Goal: Task Accomplishment & Management: Use online tool/utility

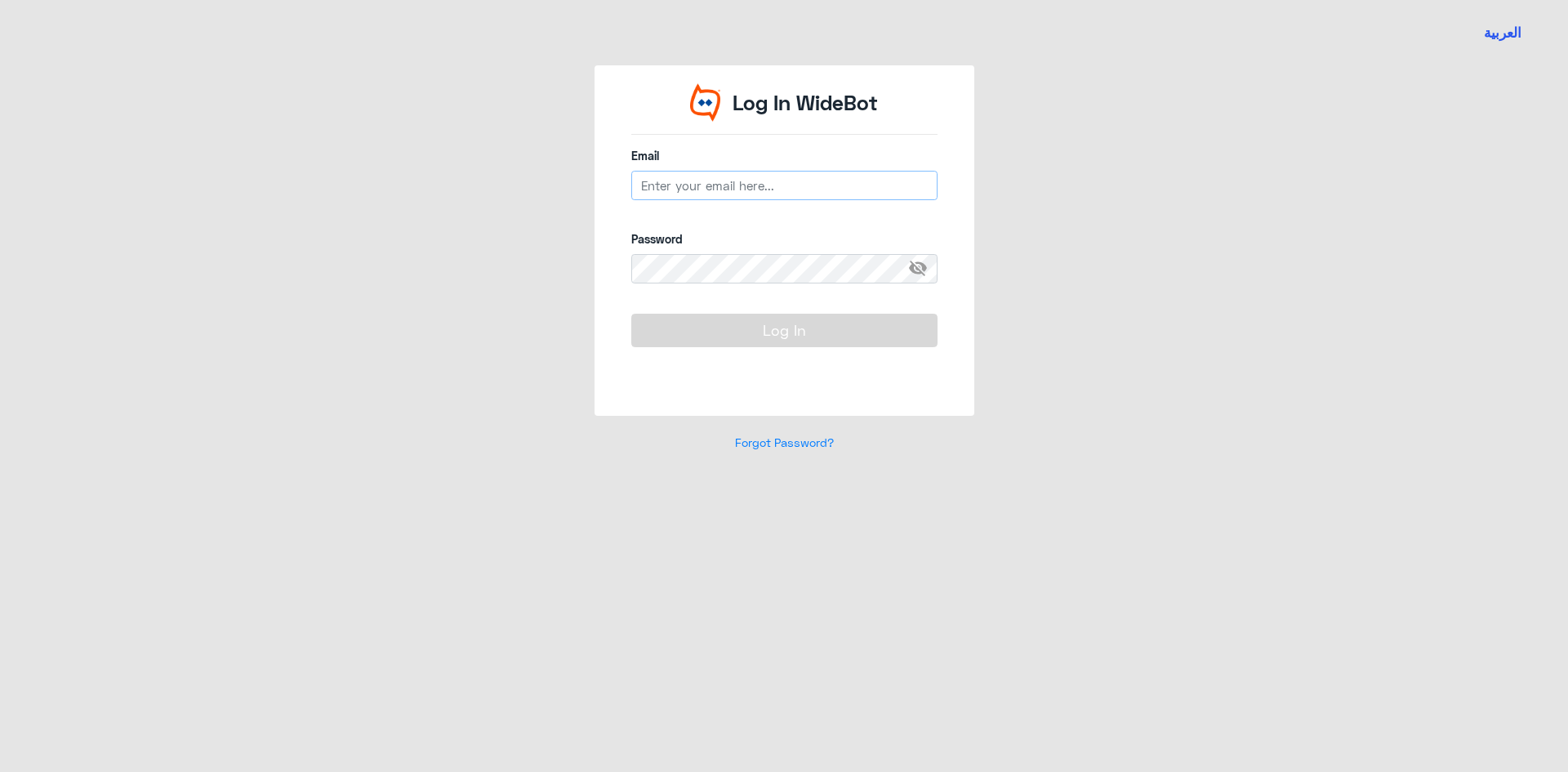
type input "[EMAIL_ADDRESS][DOMAIN_NAME]"
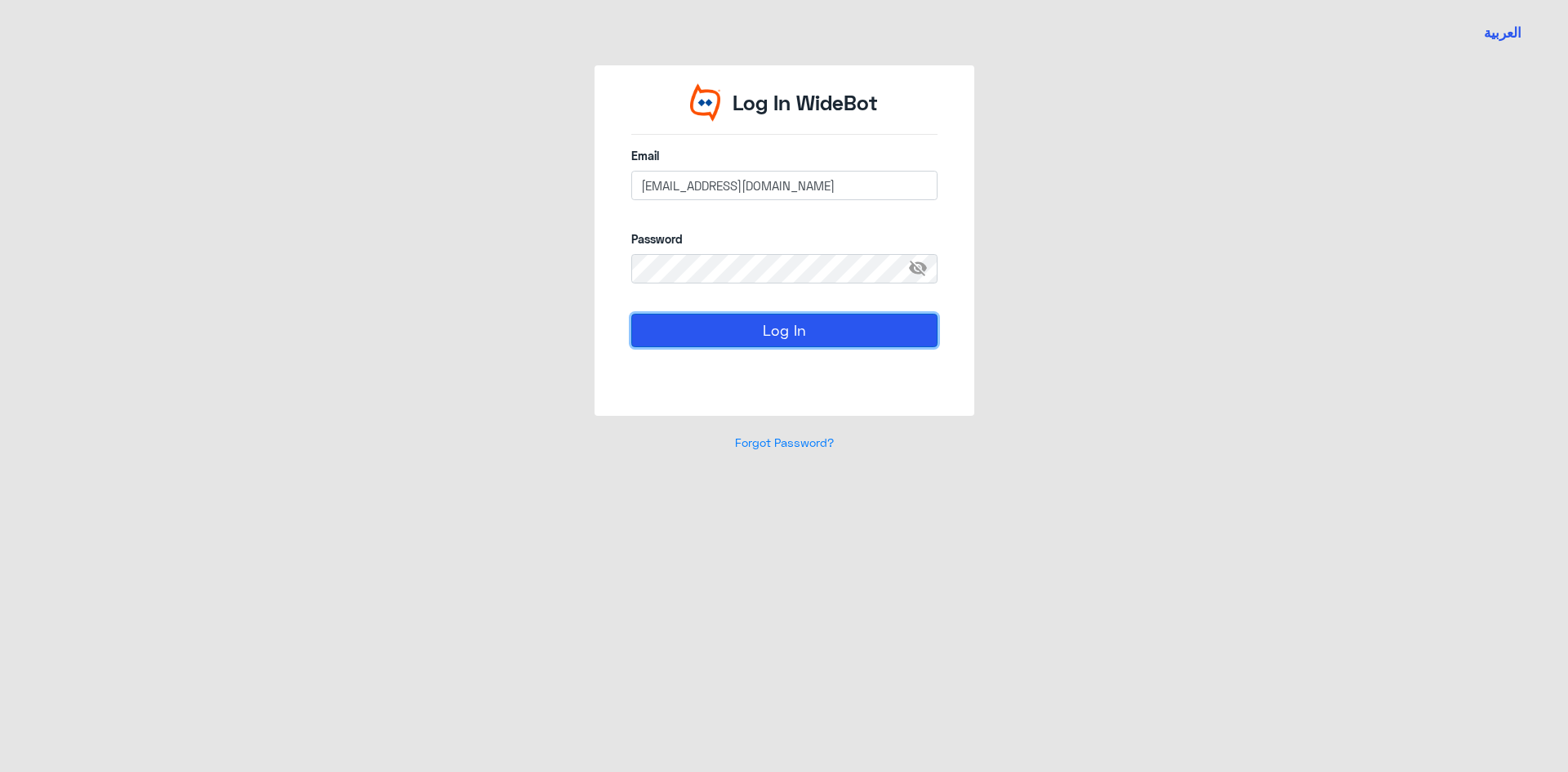
click at [699, 326] on button "Log In" at bounding box center [785, 330] width 306 height 32
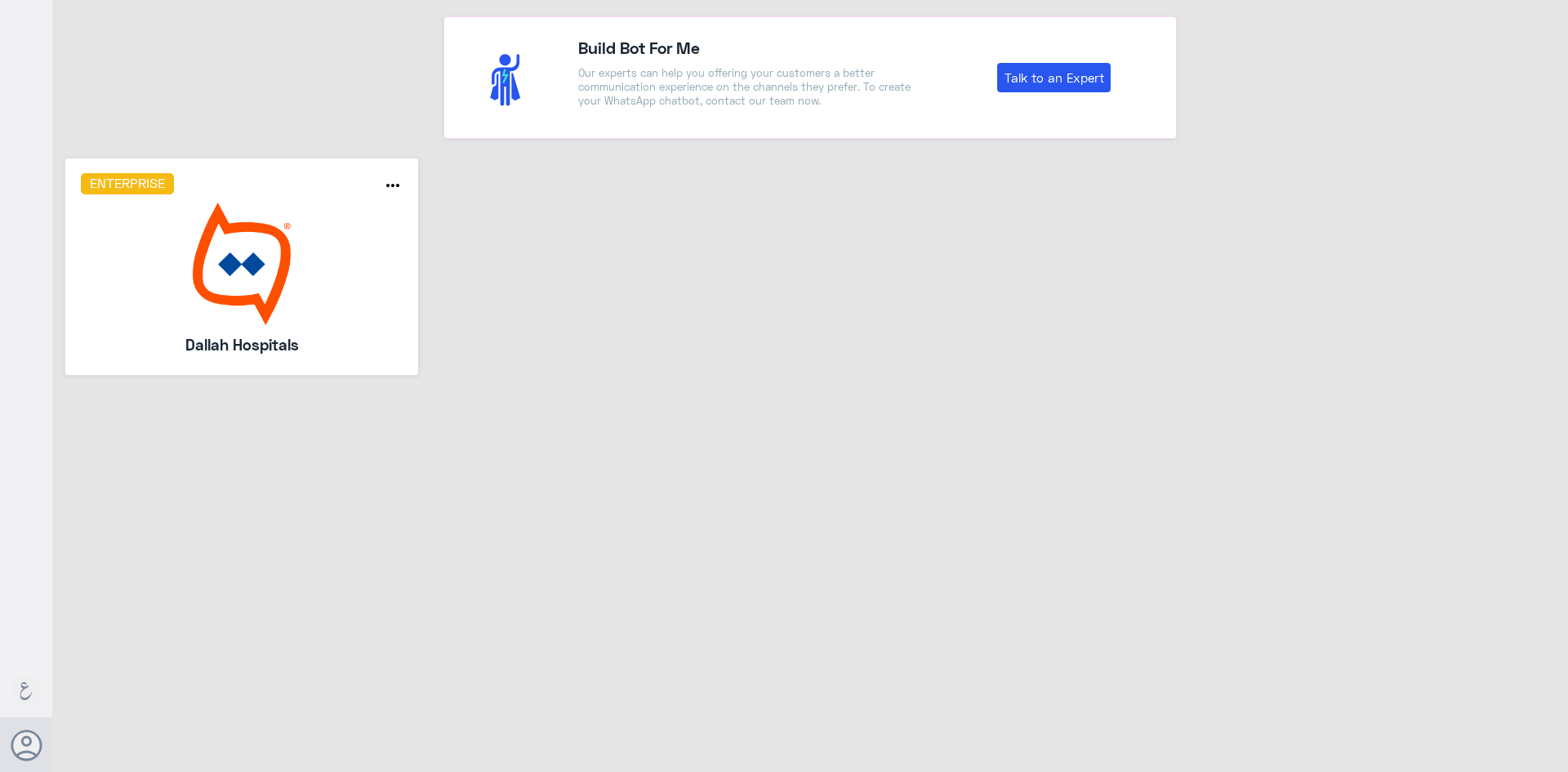
click at [260, 275] on img at bounding box center [241, 264] width 322 height 122
